Goal: Obtain resource: Obtain resource

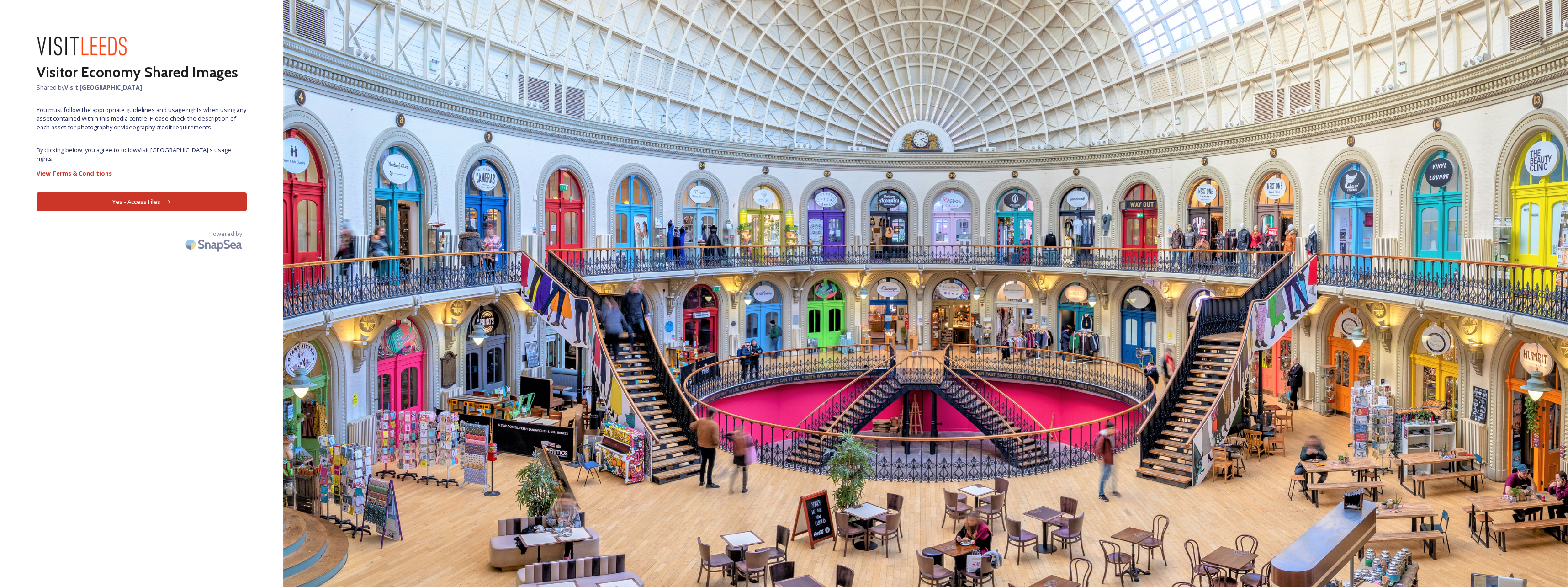
click at [144, 192] on button "Yes - Access Files" at bounding box center [141, 202] width 210 height 19
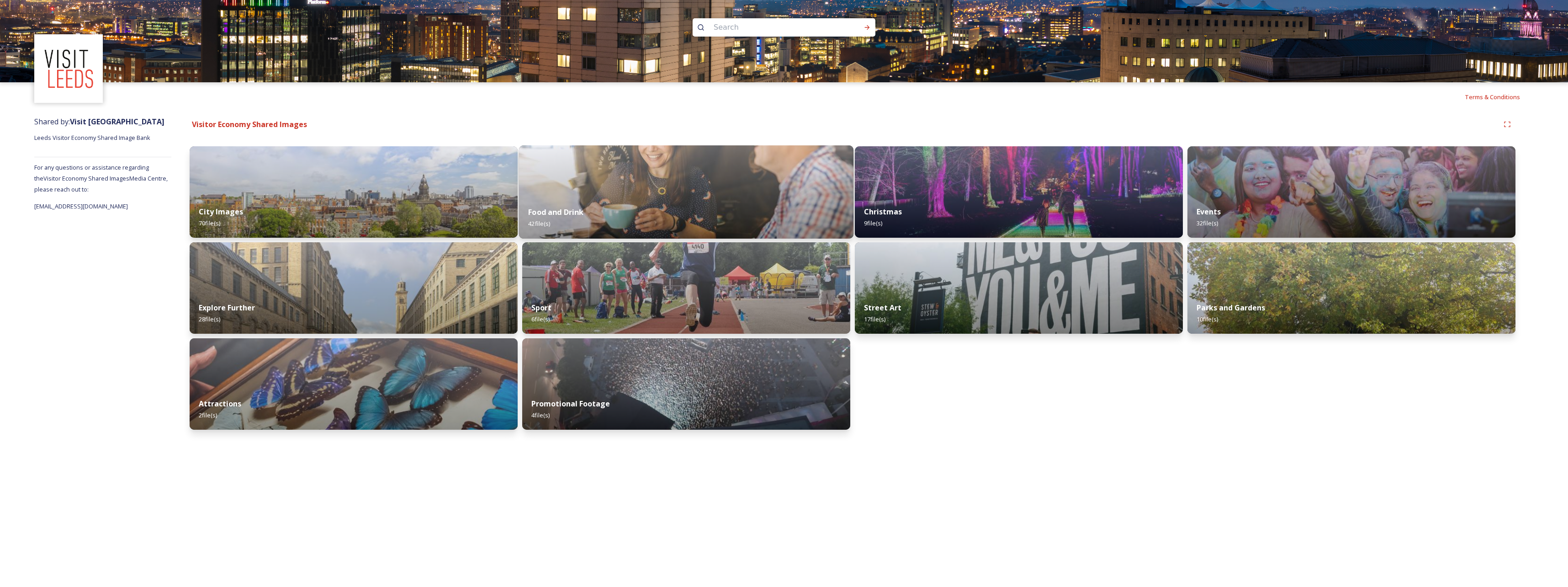
click at [566, 218] on div "Food and Drink 42 file(s)" at bounding box center [686, 217] width 335 height 41
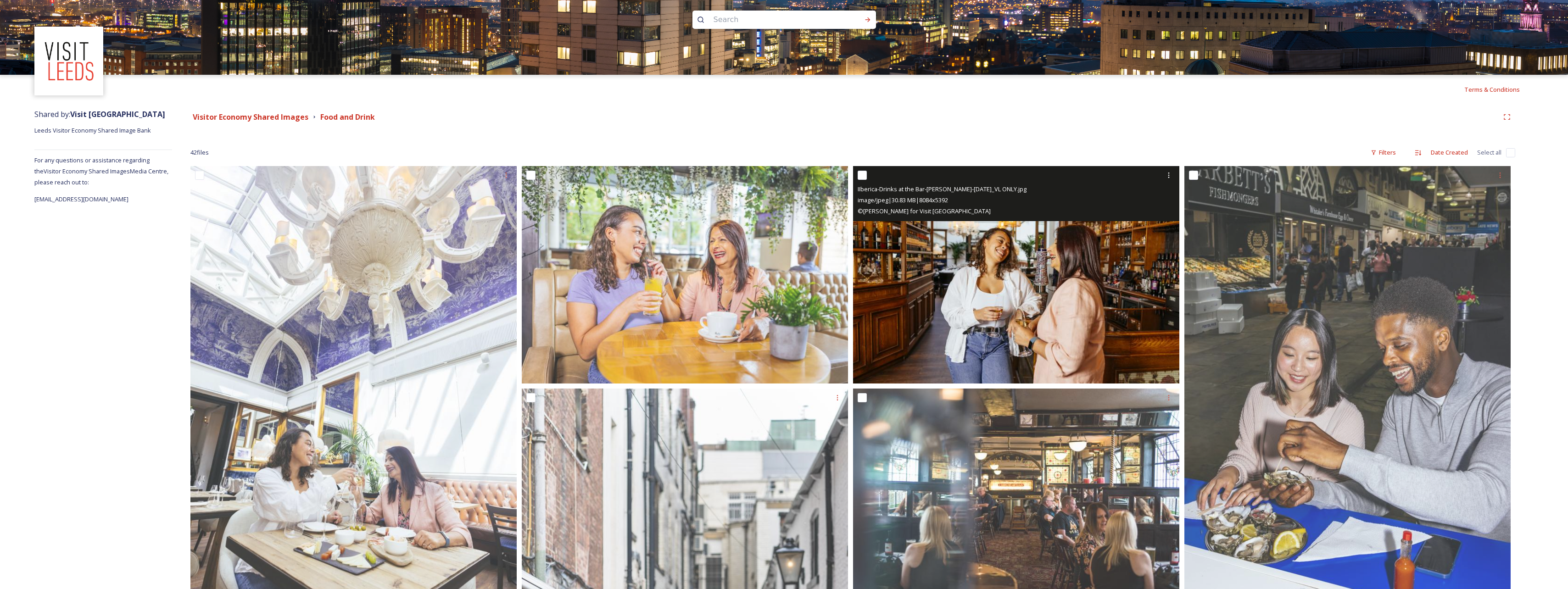
scroll to position [7, 0]
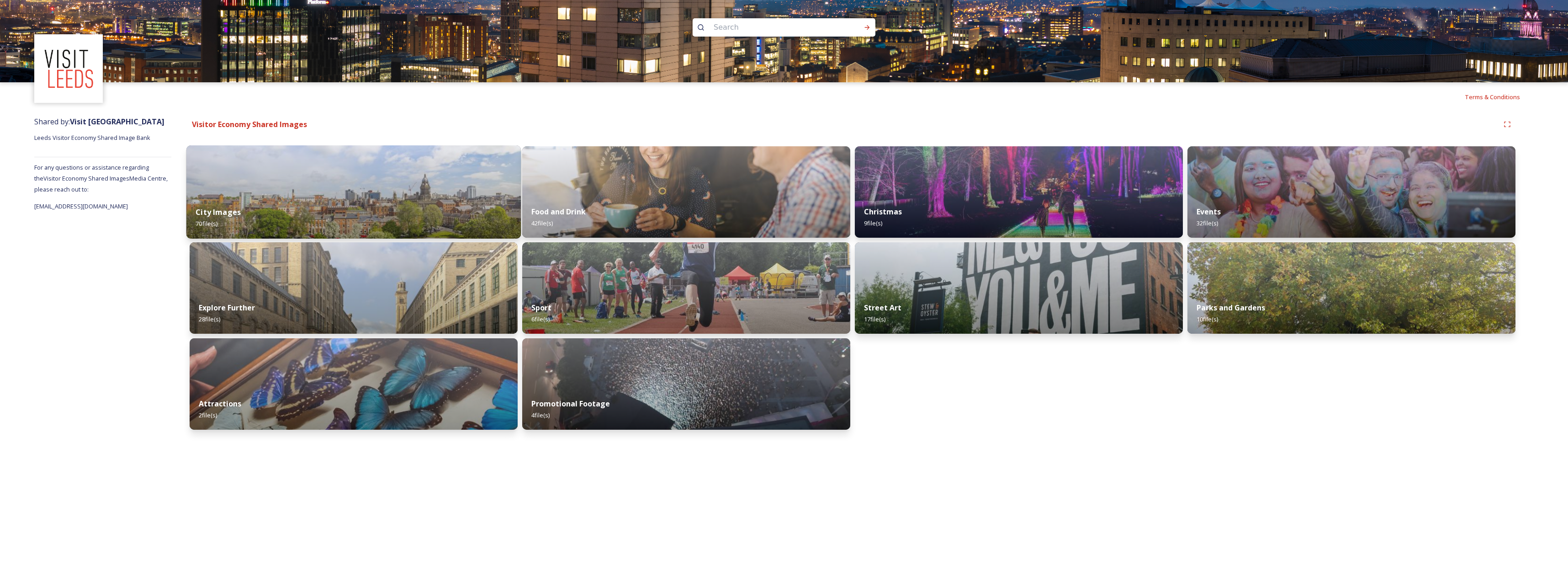
click at [295, 215] on div "City Images 70 file(s)" at bounding box center [354, 217] width 335 height 41
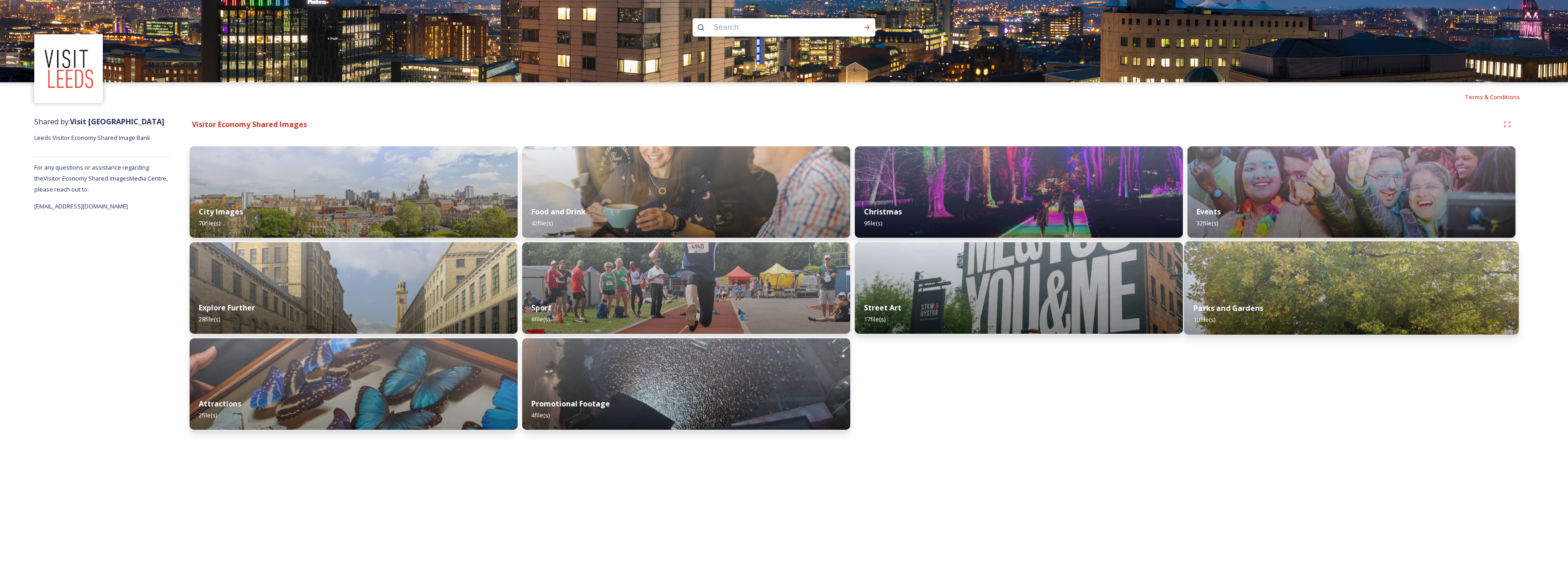
click at [1250, 306] on strong "Parks and Gardens" at bounding box center [1228, 308] width 70 height 10
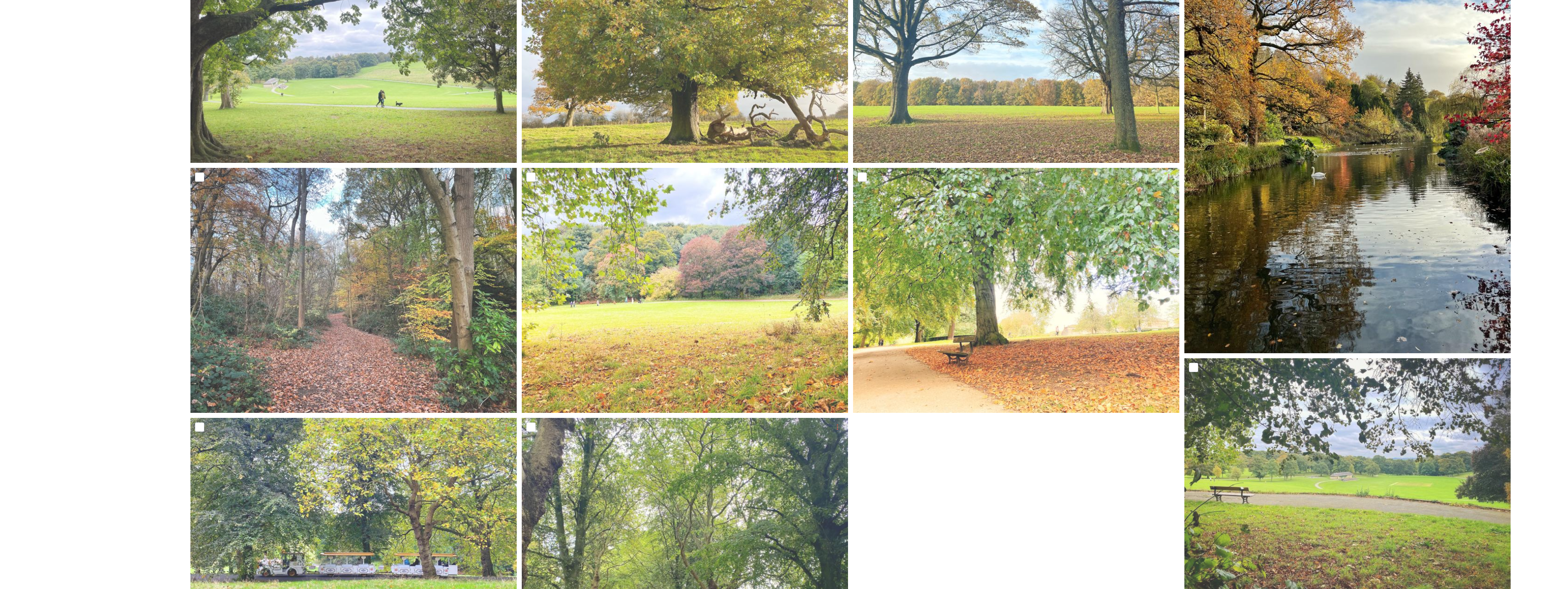
scroll to position [28, 0]
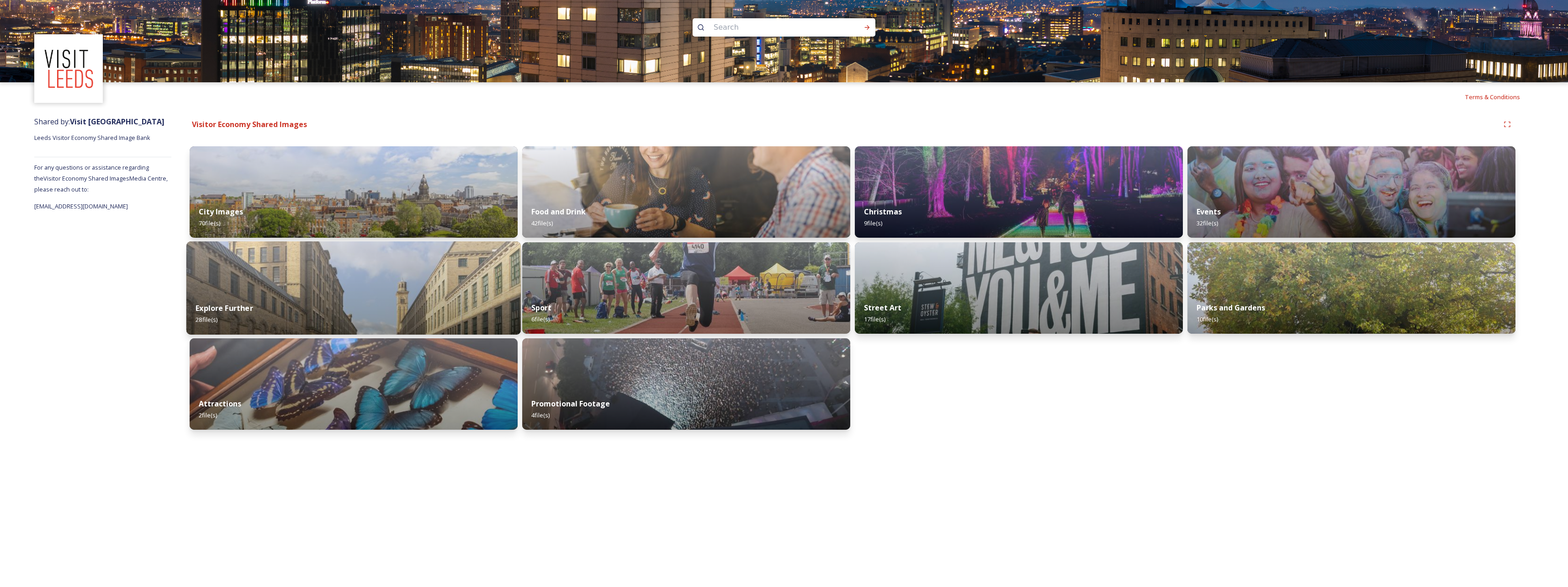
click at [222, 305] on strong "Explore Further" at bounding box center [224, 308] width 57 height 10
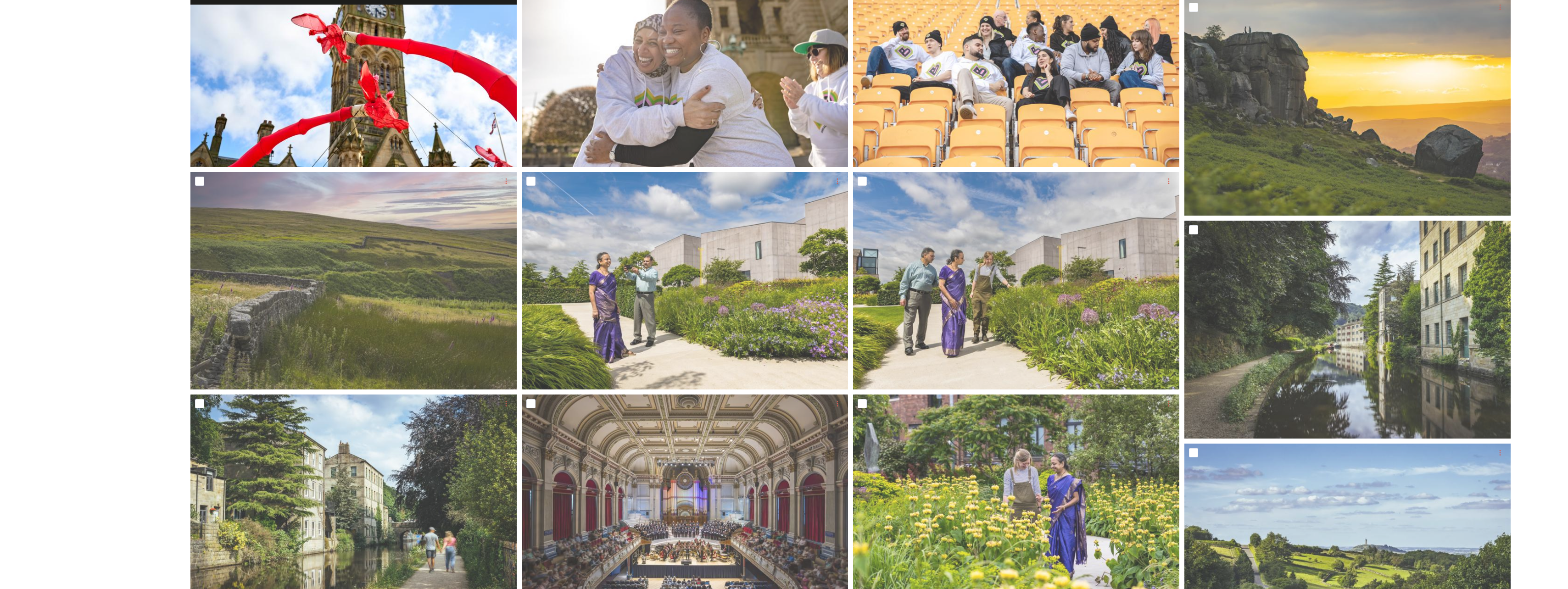
scroll to position [1009, 0]
